Goal: Task Accomplishment & Management: Complete application form

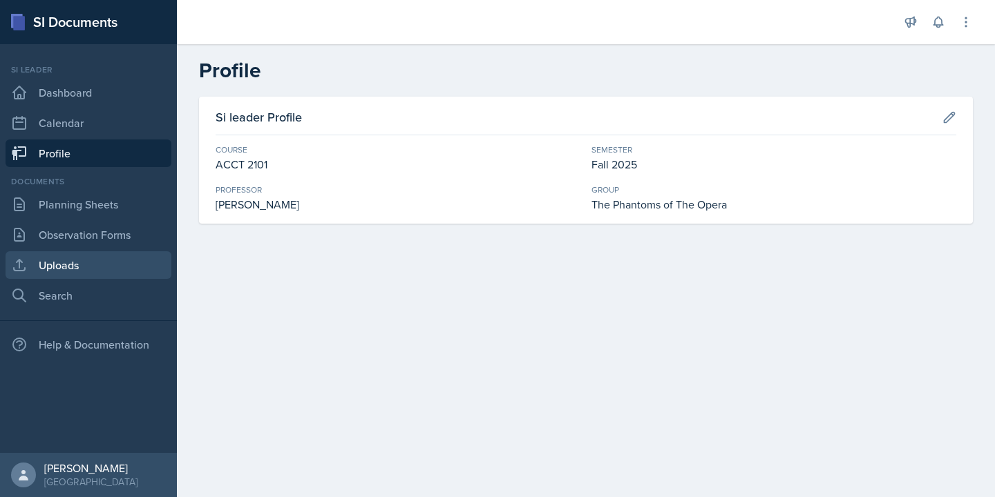
click at [102, 259] on link "Uploads" at bounding box center [89, 265] width 166 height 28
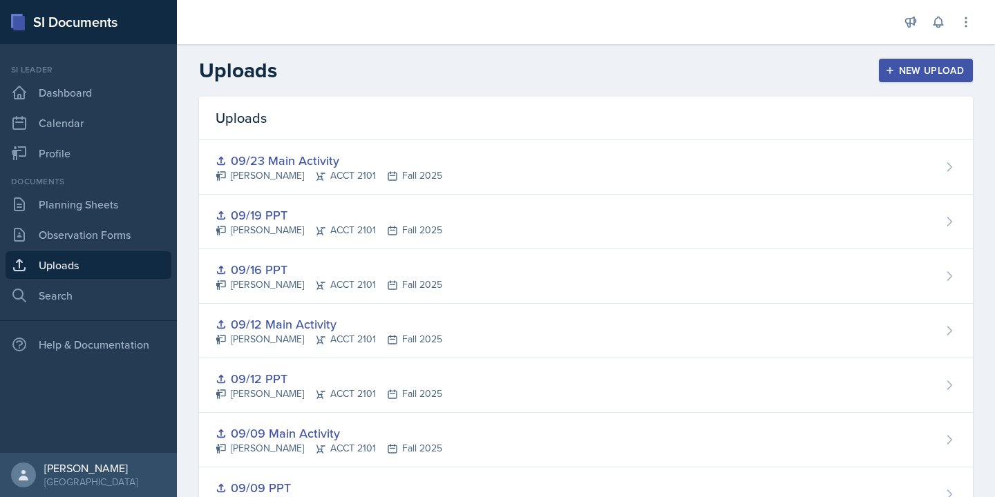
click at [919, 65] on div "New Upload" at bounding box center [926, 70] width 77 height 11
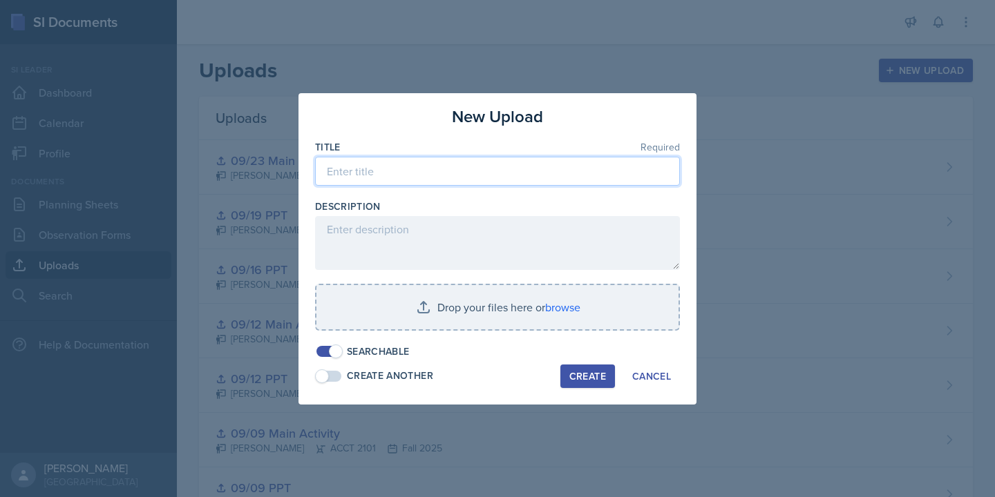
click at [493, 162] on input at bounding box center [497, 171] width 365 height 29
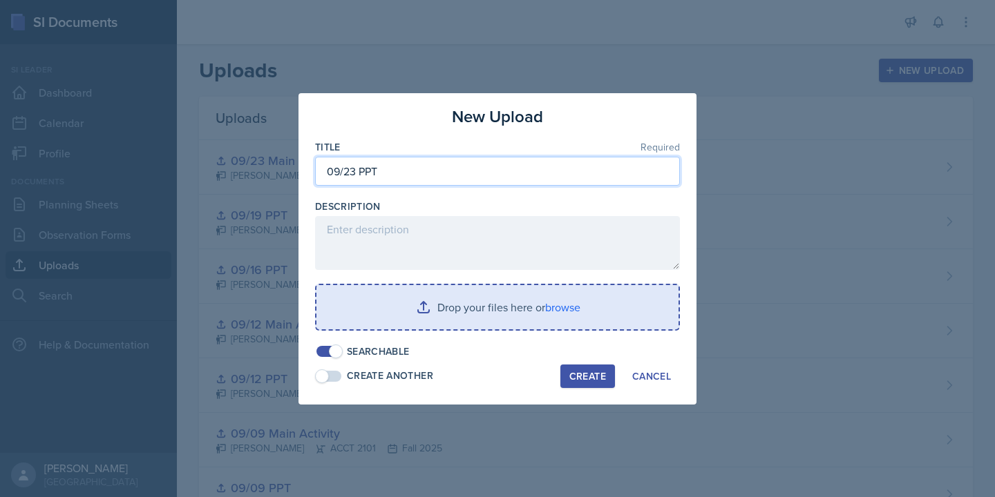
type input "09/23 PPT"
click at [564, 303] on input "file" at bounding box center [497, 307] width 362 height 44
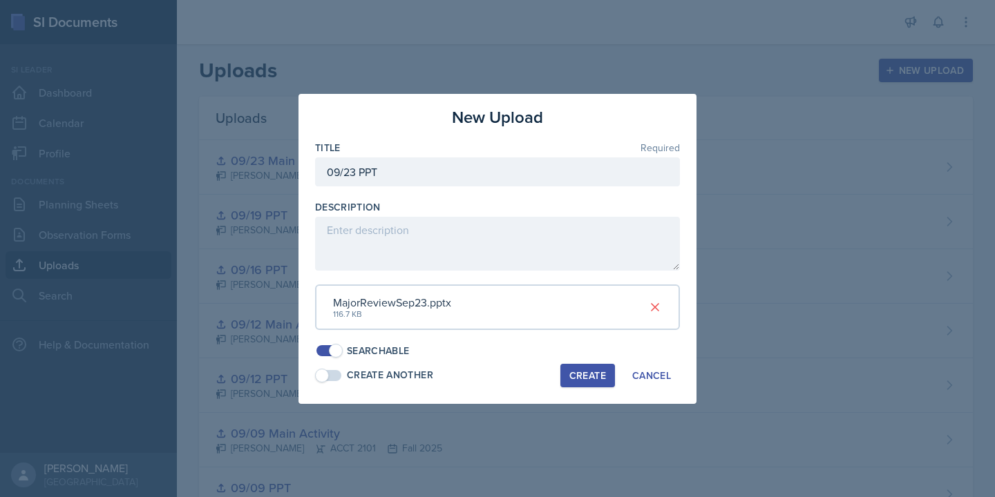
click at [592, 378] on div "Create" at bounding box center [587, 375] width 37 height 11
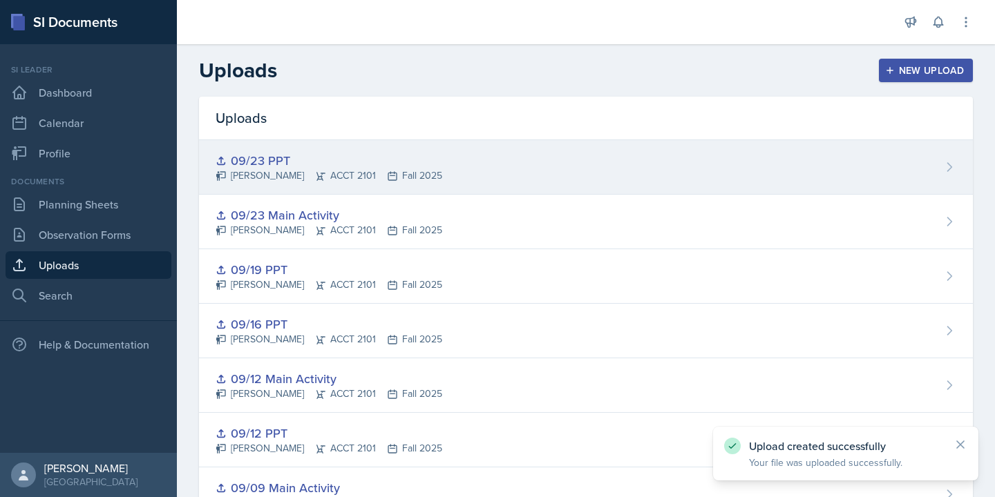
click at [423, 160] on div "09/23 PPT" at bounding box center [329, 160] width 227 height 19
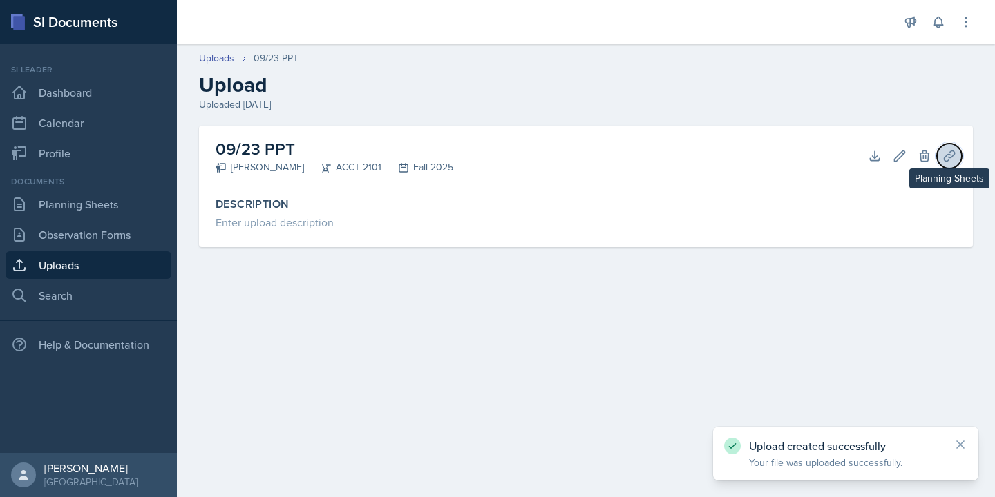
click at [947, 160] on icon at bounding box center [949, 156] width 10 height 10
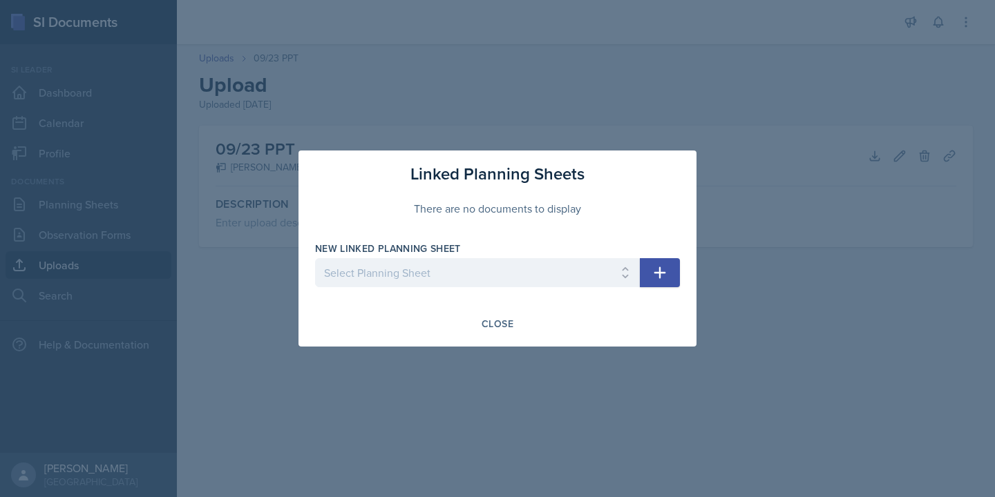
click at [665, 274] on icon "button" at bounding box center [659, 273] width 17 height 17
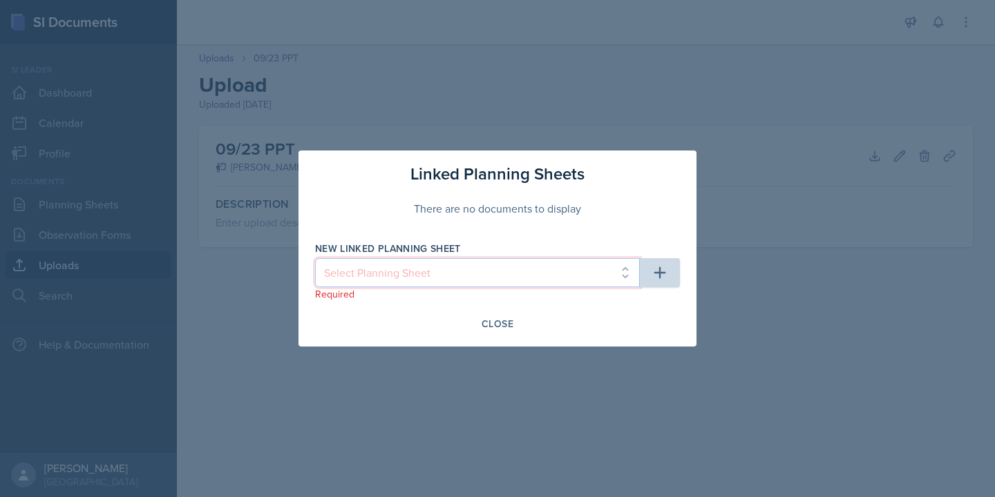
click at [619, 273] on select "Select Planning Sheet Sep 26th, 2025 Sep 23rd, 2025 Sep 19th, 2025 Sep 16th, 20…" at bounding box center [477, 272] width 325 height 29
select select "68d67148-0d5e-42da-b746-9fd4d5e1415d"
click at [315, 258] on select "Select Planning Sheet Sep 26th, 2025 Sep 23rd, 2025 Sep 19th, 2025 Sep 16th, 20…" at bounding box center [477, 272] width 325 height 29
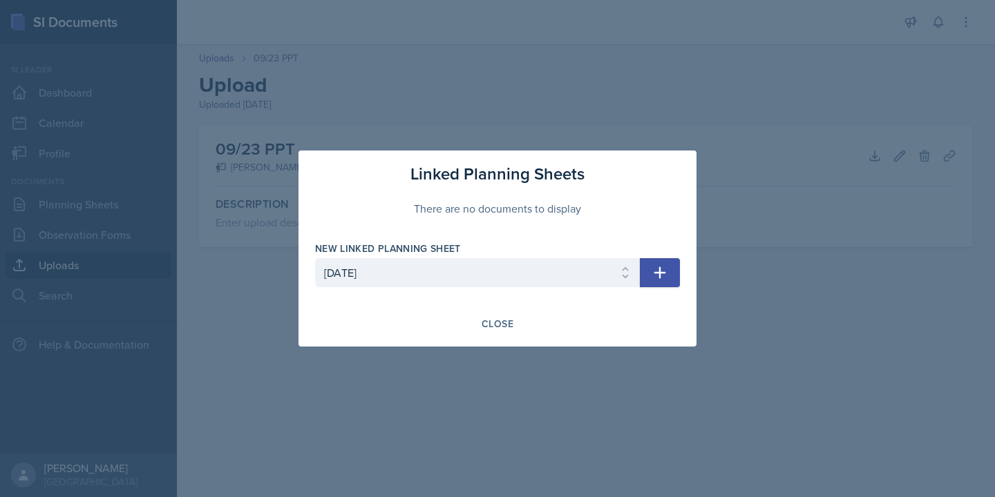
click at [660, 276] on icon "button" at bounding box center [659, 273] width 17 height 17
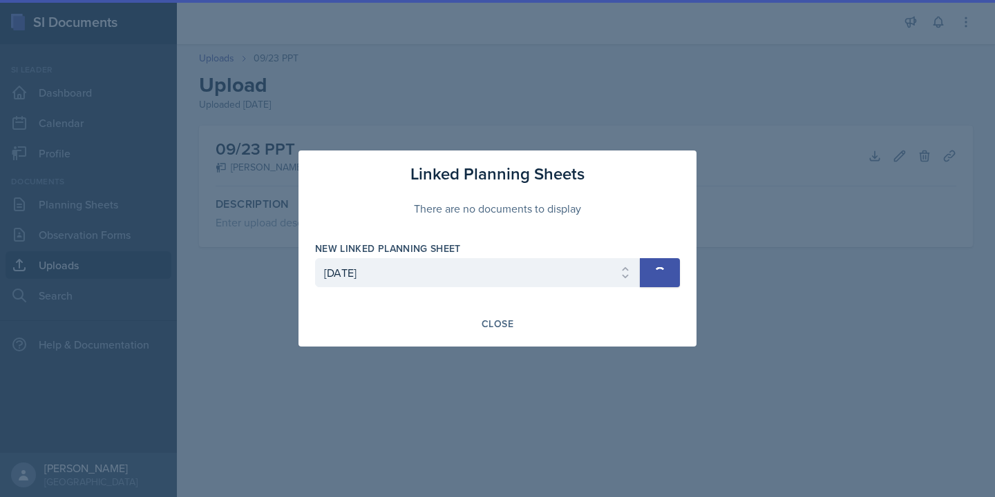
select select
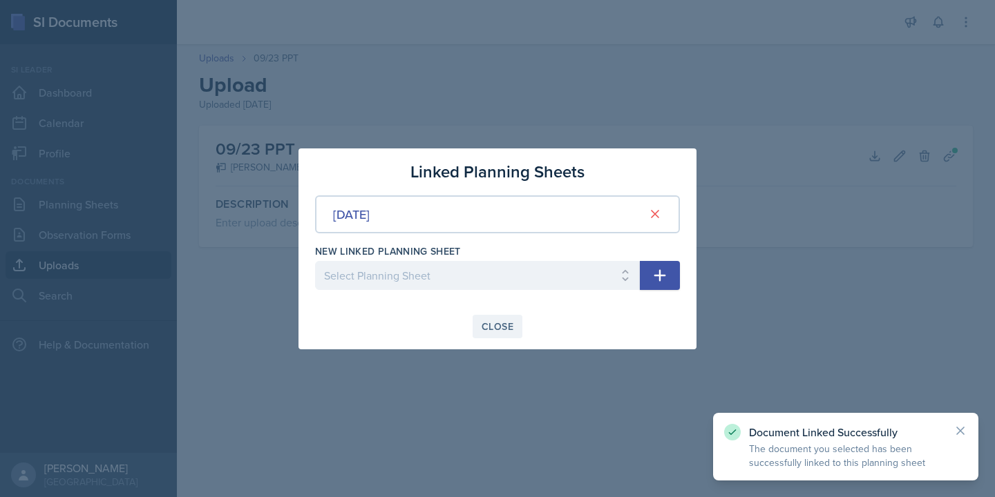
click at [499, 332] on div "Close" at bounding box center [497, 326] width 32 height 11
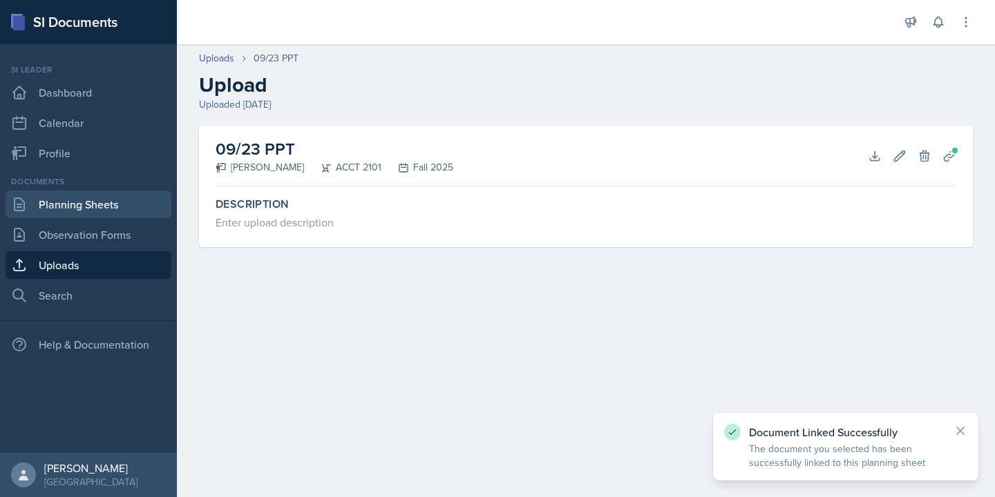
click at [84, 209] on link "Planning Sheets" at bounding box center [89, 205] width 166 height 28
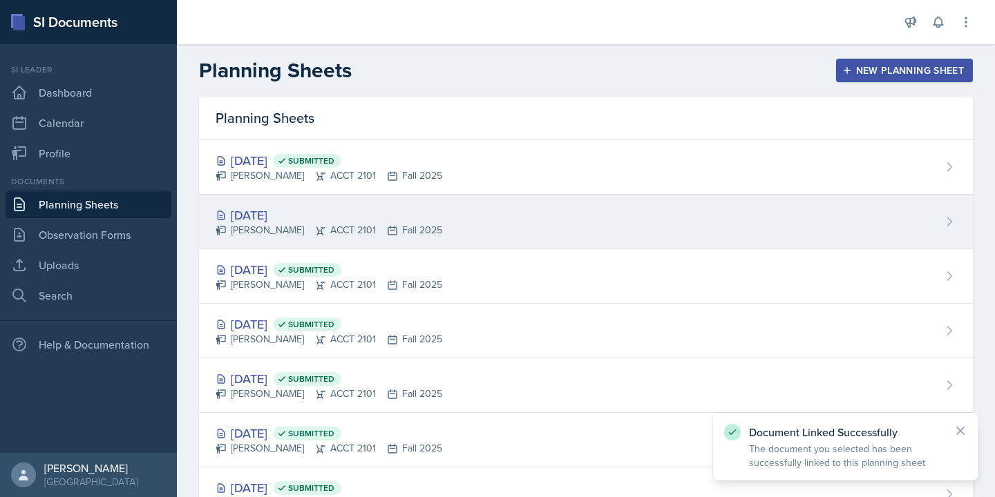
click at [427, 205] on div "Sep 23rd, 2025 Abeer Kayser ACCT 2101 Fall 2025" at bounding box center [586, 222] width 774 height 55
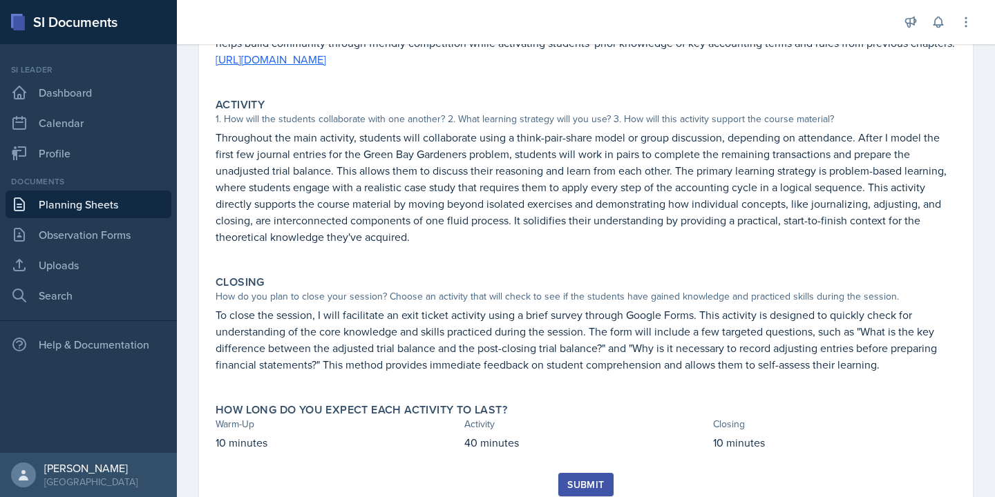
scroll to position [257, 0]
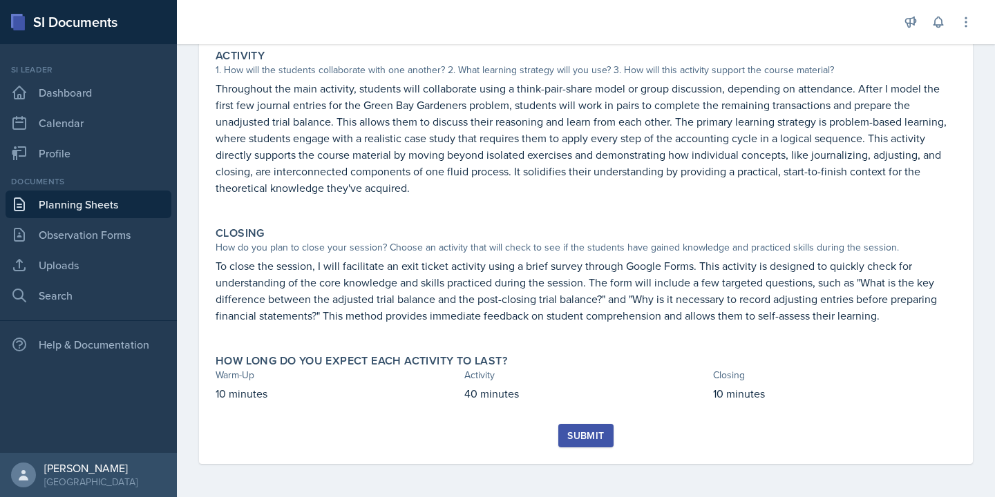
click at [589, 432] on div "Submit" at bounding box center [585, 435] width 37 height 11
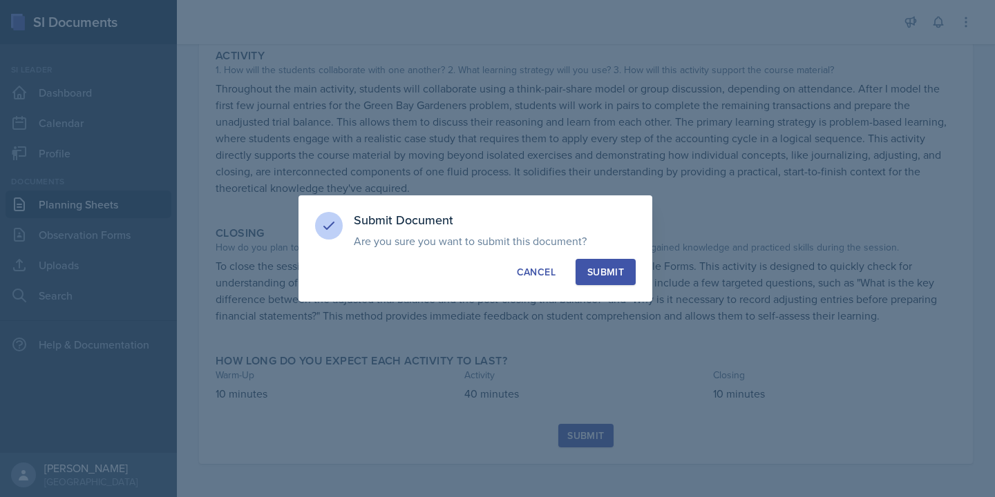
click at [618, 274] on div "Submit" at bounding box center [605, 272] width 37 height 14
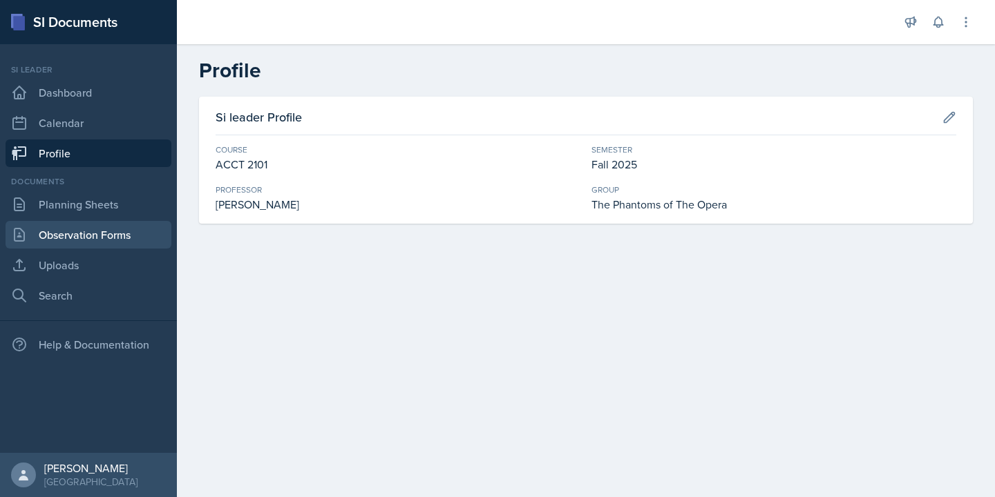
click at [108, 231] on link "Observation Forms" at bounding box center [89, 235] width 166 height 28
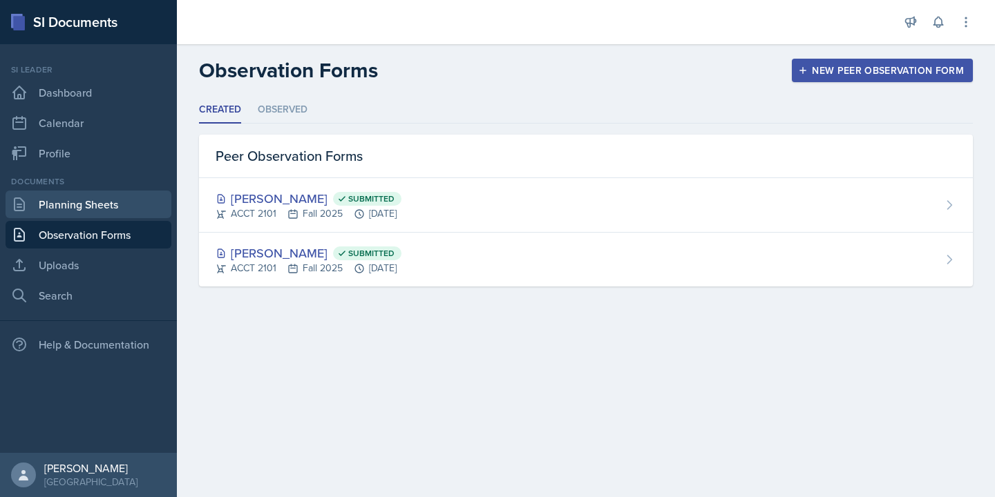
click at [102, 202] on link "Planning Sheets" at bounding box center [89, 205] width 166 height 28
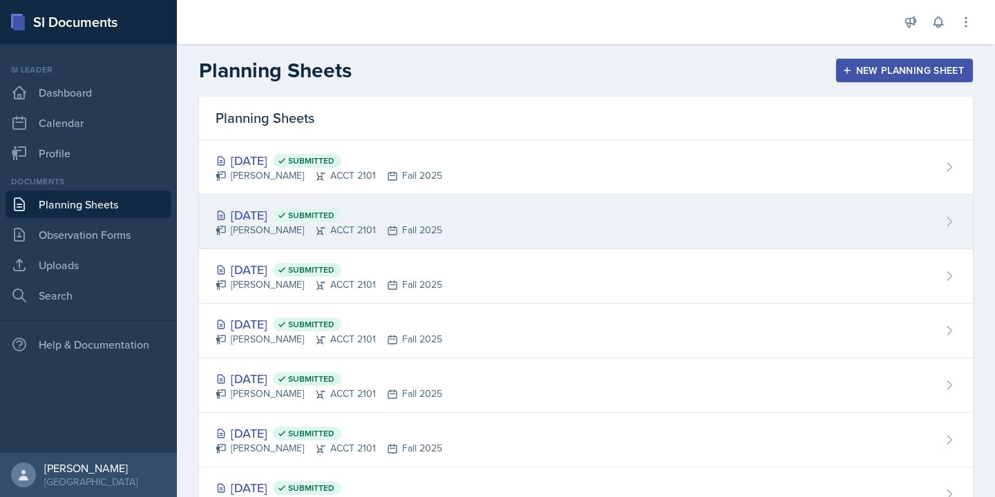
click at [298, 195] on div "[DATE] Submitted [PERSON_NAME] ACCT 2101 Fall 2025" at bounding box center [586, 222] width 774 height 55
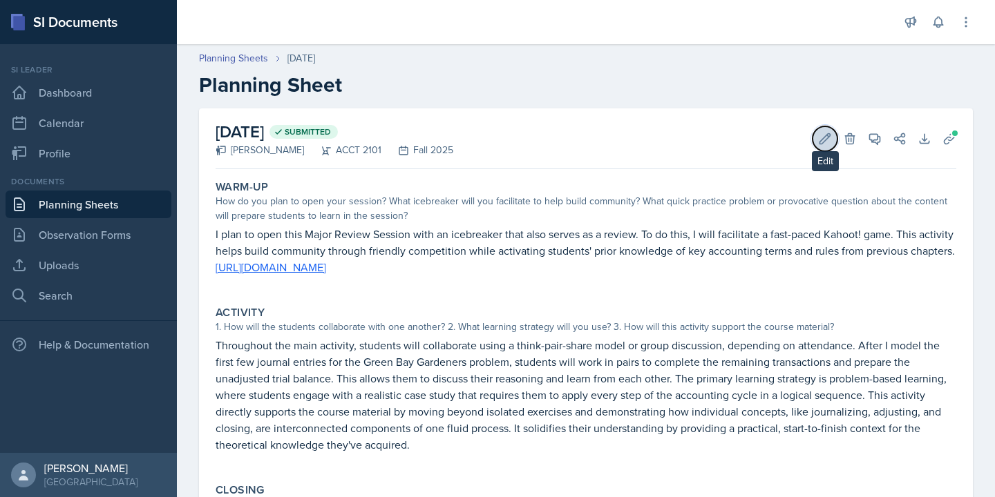
click at [836, 135] on button "Edit" at bounding box center [824, 138] width 25 height 25
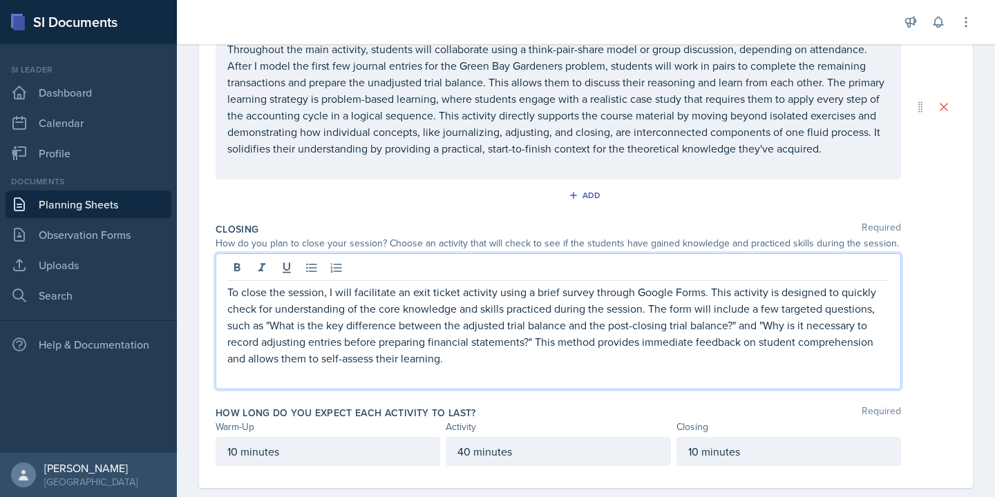
click at [515, 340] on p "To close the session, I will facilitate an exit ticket activity using a brief s…" at bounding box center [558, 325] width 662 height 83
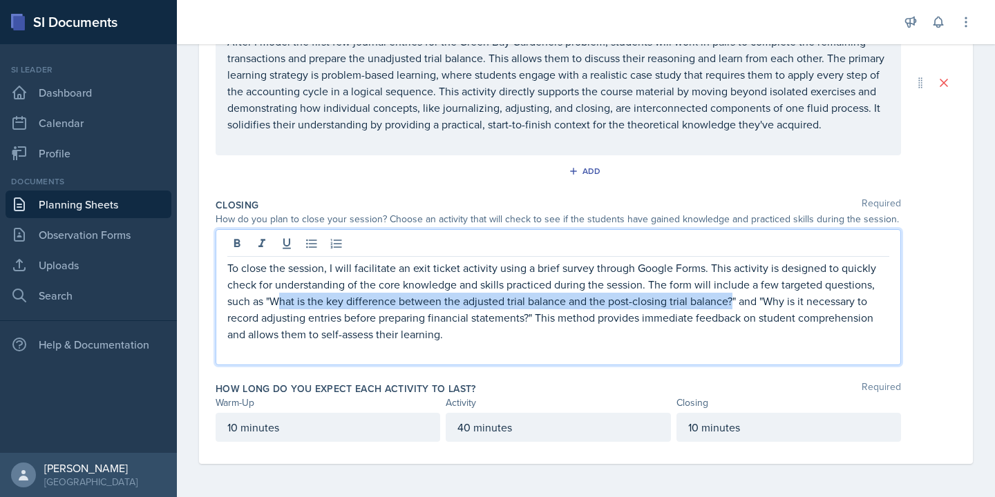
drag, startPoint x: 733, startPoint y: 304, endPoint x: 276, endPoint y: 302, distance: 457.3
click at [276, 302] on p "To close the session, I will facilitate an exit ticket activity using a brief s…" at bounding box center [558, 301] width 662 height 83
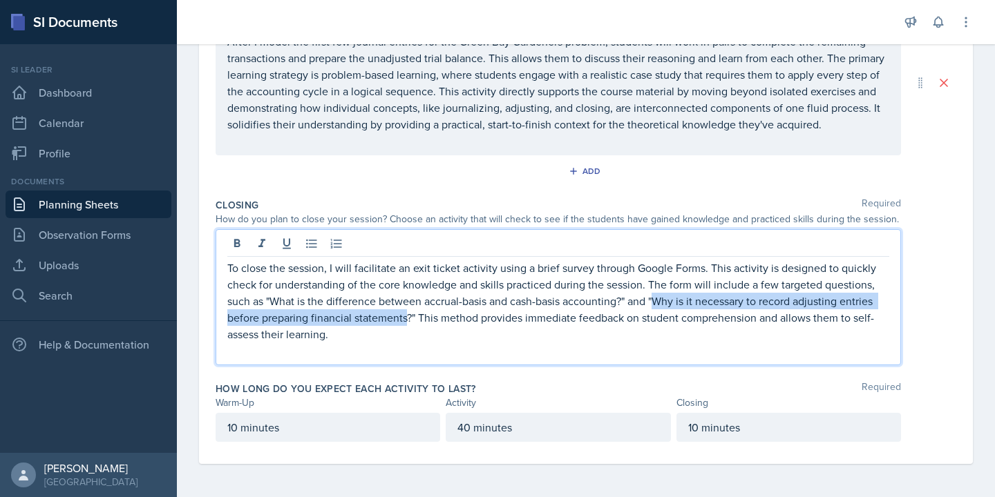
drag, startPoint x: 658, startPoint y: 303, endPoint x: 409, endPoint y: 324, distance: 249.5
click at [409, 324] on p "To close the session, I will facilitate an exit ticket activity using a brief s…" at bounding box center [558, 301] width 662 height 83
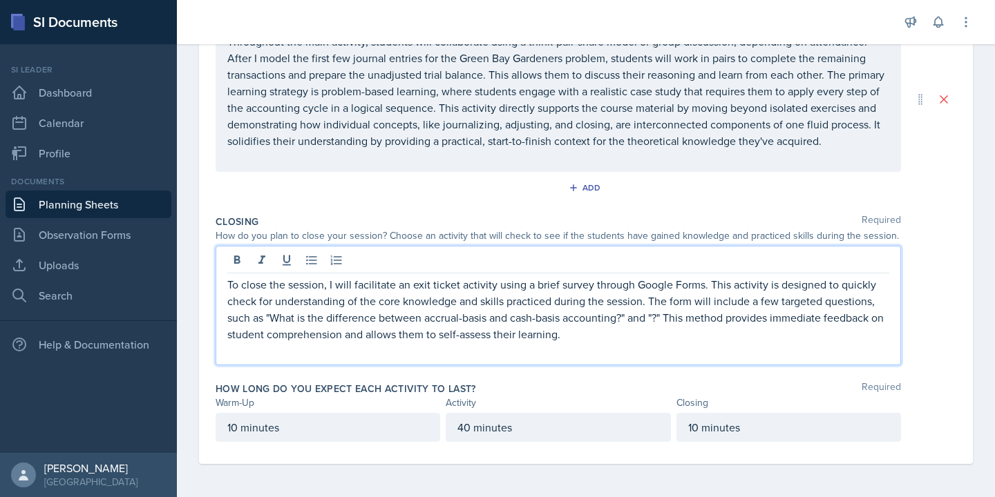
scroll to position [350, 0]
click at [712, 361] on div "To close the session, I will facilitate an exit ticket activity using a brief s…" at bounding box center [558, 306] width 685 height 120
click at [272, 337] on p "To close the session, I will facilitate an exit ticket activity using a brief s…" at bounding box center [558, 309] width 662 height 66
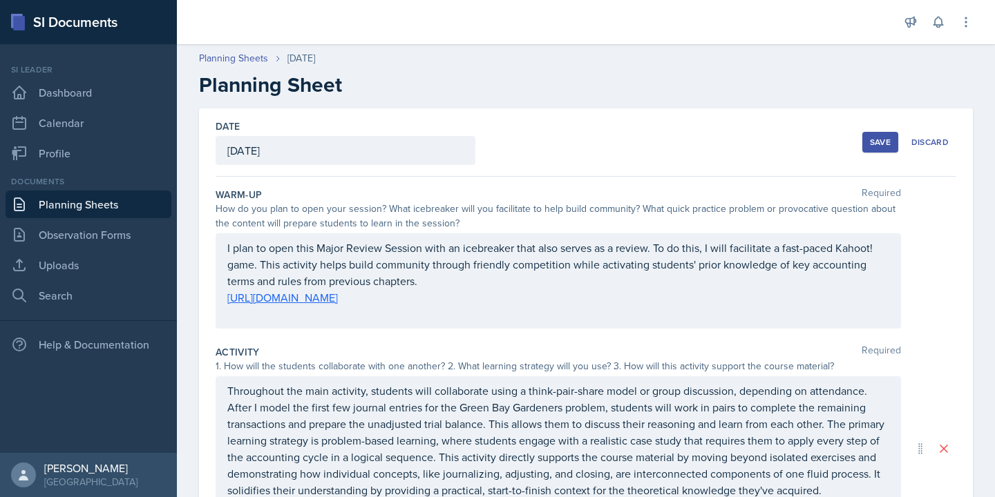
click at [867, 149] on button "Save" at bounding box center [880, 142] width 36 height 21
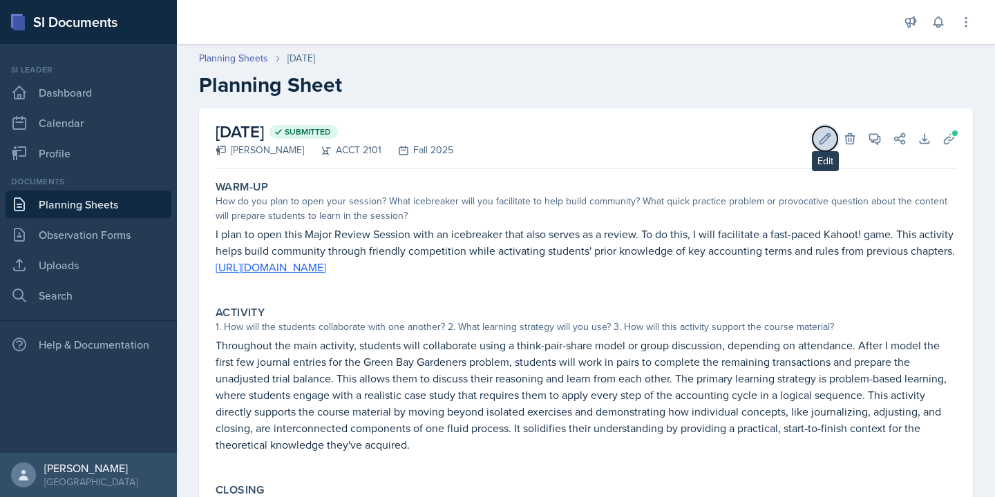
click at [831, 137] on icon at bounding box center [825, 139] width 14 height 14
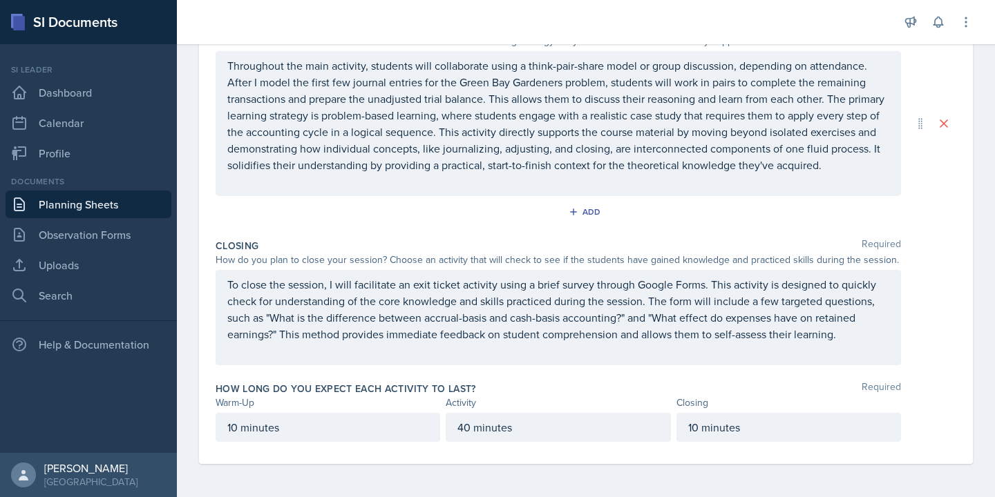
click at [571, 347] on p at bounding box center [558, 351] width 662 height 17
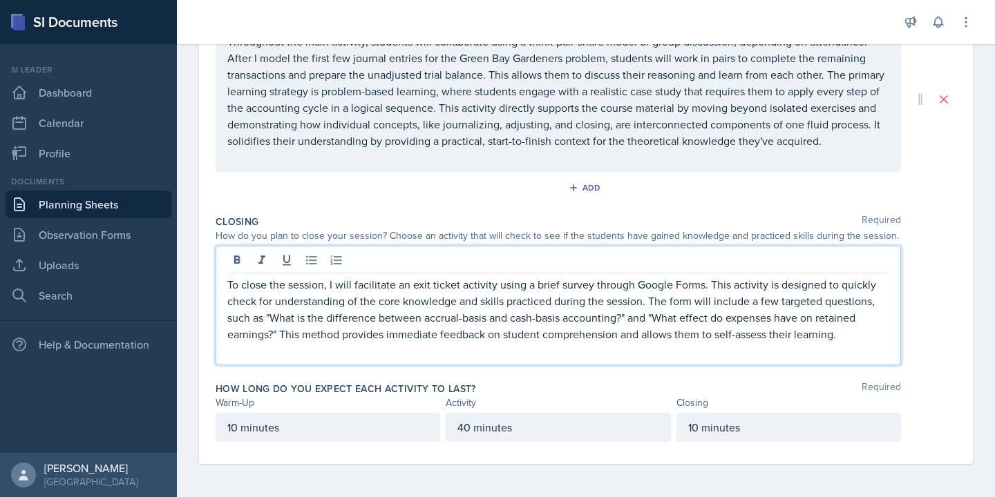
click at [845, 341] on p "To close the session, I will facilitate an exit ticket activity using a brief s…" at bounding box center [558, 309] width 662 height 66
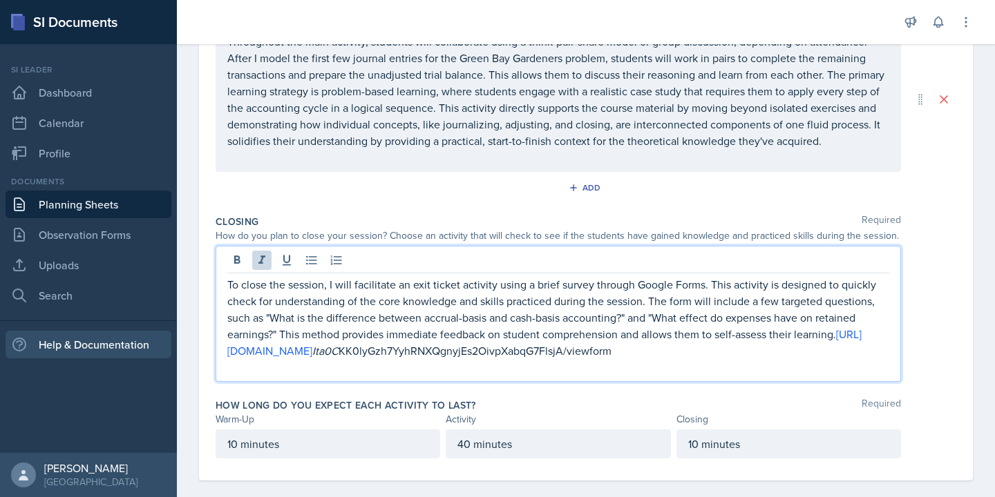
drag, startPoint x: 773, startPoint y: 345, endPoint x: 169, endPoint y: 345, distance: 604.4
click at [169, 345] on div "SI Documents Si leader Dashboard Calendar Profile Documents Planning Sheets Obs…" at bounding box center [497, 248] width 995 height 497
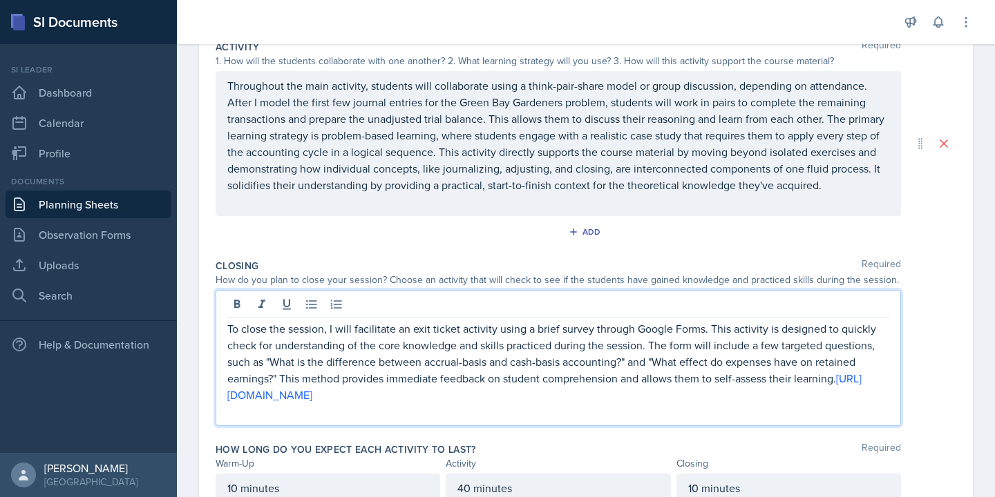
scroll to position [0, 0]
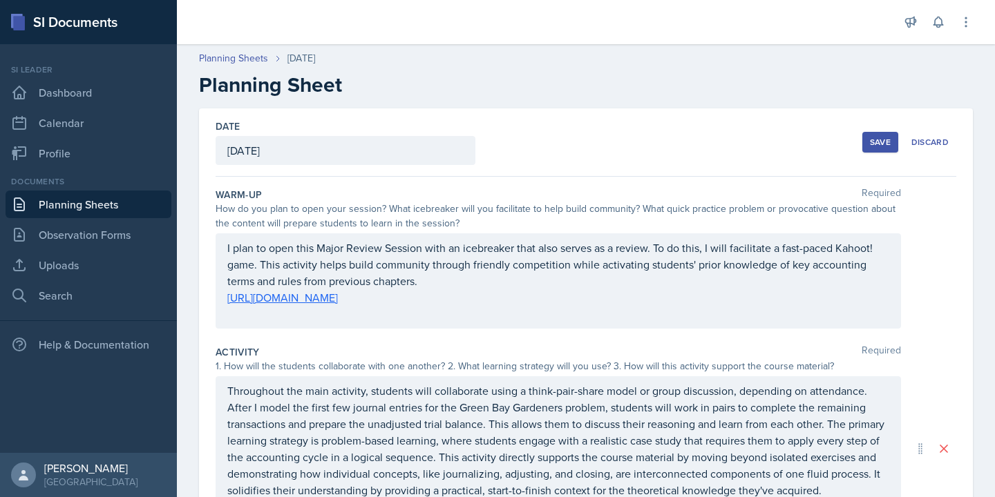
click at [877, 138] on div "Save" at bounding box center [880, 142] width 21 height 11
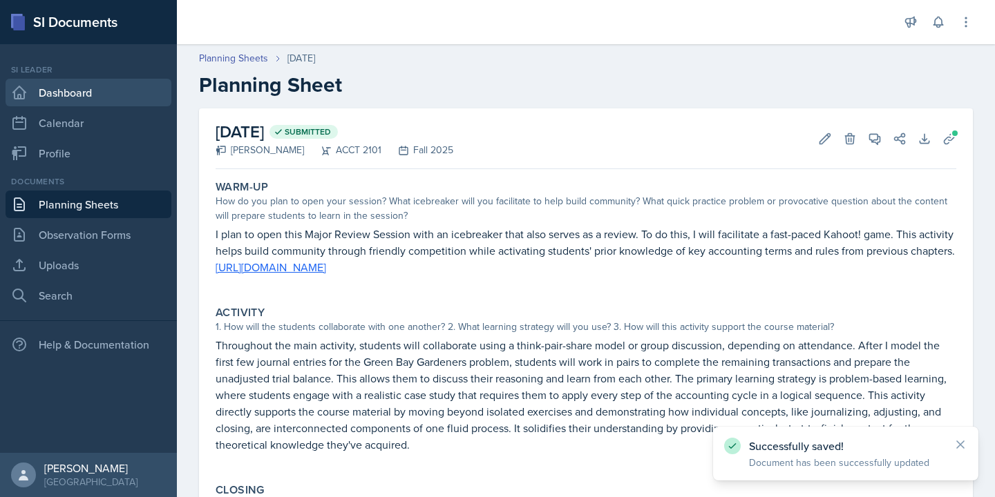
click at [88, 97] on link "Dashboard" at bounding box center [89, 93] width 166 height 28
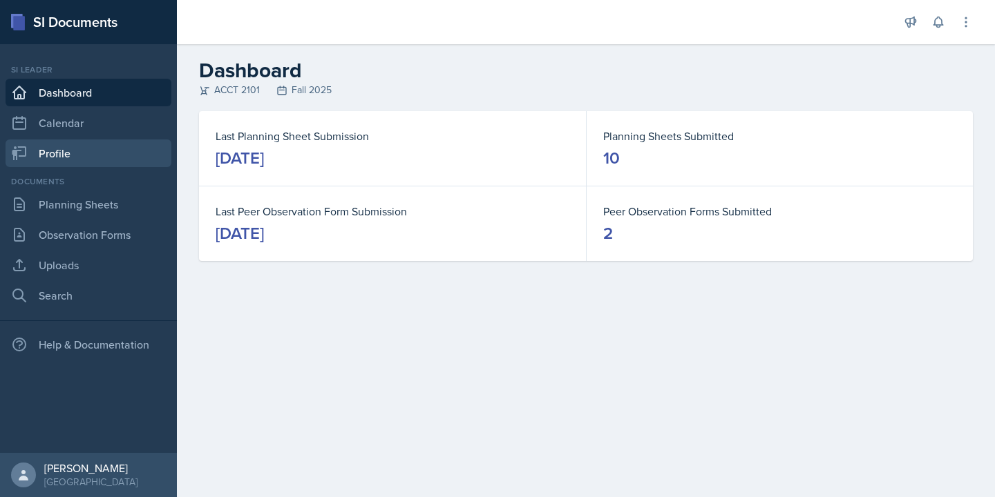
click at [70, 160] on link "Profile" at bounding box center [89, 154] width 166 height 28
